Goal: Task Accomplishment & Management: Manage account settings

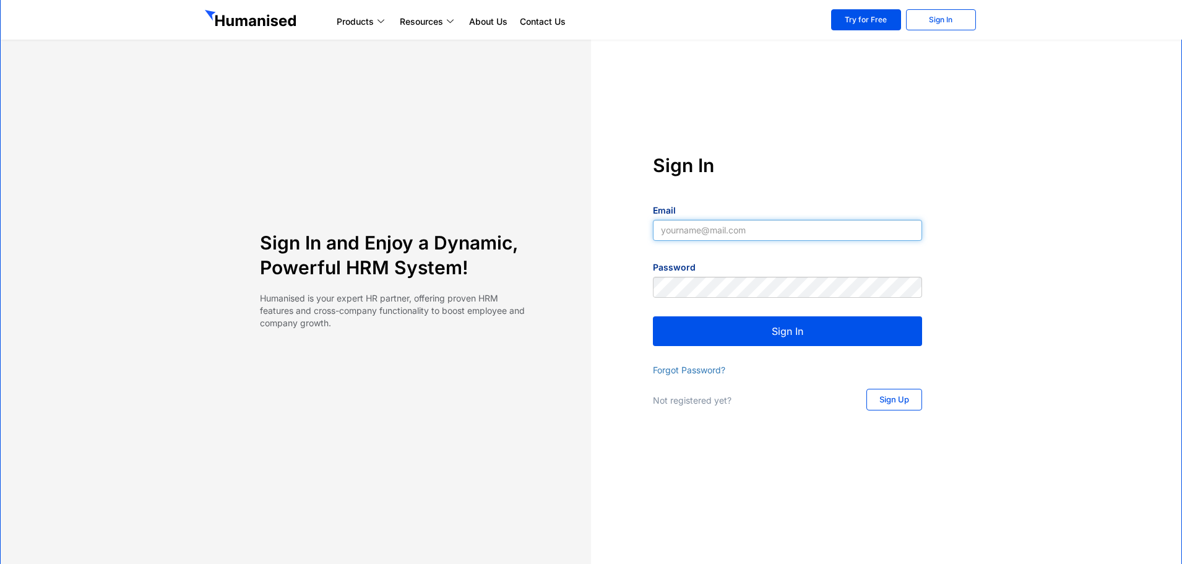
click at [742, 232] on input "Email" at bounding box center [787, 230] width 269 height 21
click at [780, 221] on input "Email" at bounding box center [787, 230] width 269 height 21
type input "[EMAIL_ADDRESS][DOMAIN_NAME]"
click at [811, 332] on button "Sign In" at bounding box center [787, 331] width 269 height 30
